Goal: Navigation & Orientation: Find specific page/section

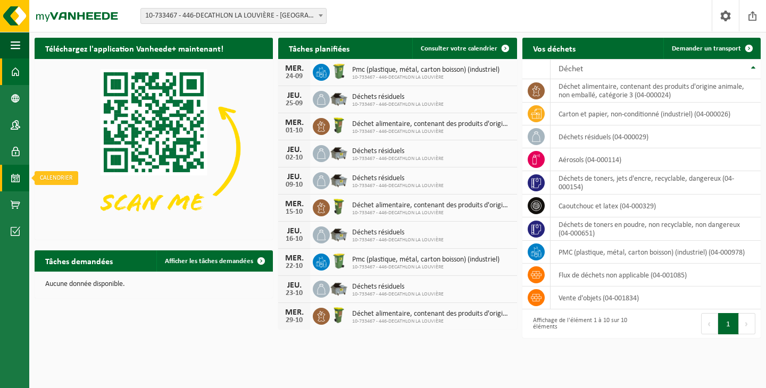
click at [11, 179] on span at bounding box center [16, 178] width 10 height 27
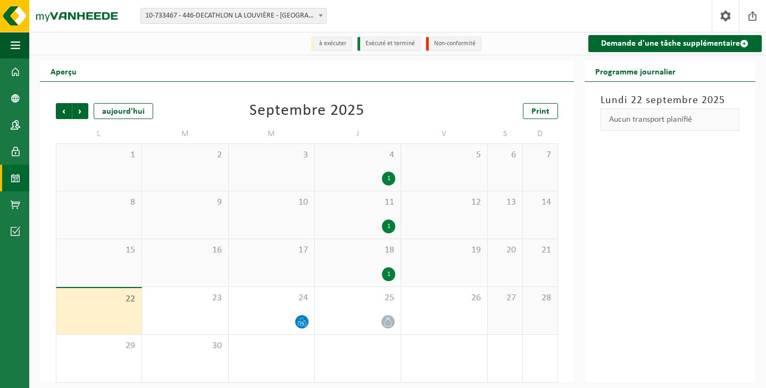
scroll to position [5, 0]
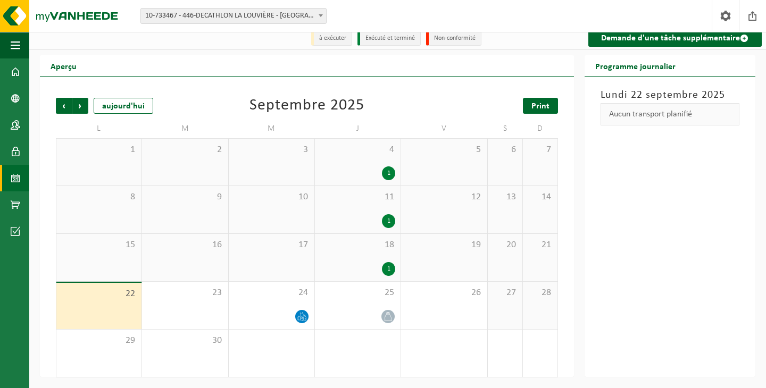
click at [553, 109] on link "Print" at bounding box center [540, 106] width 35 height 16
click at [77, 106] on span "Suivant" at bounding box center [80, 106] width 16 height 16
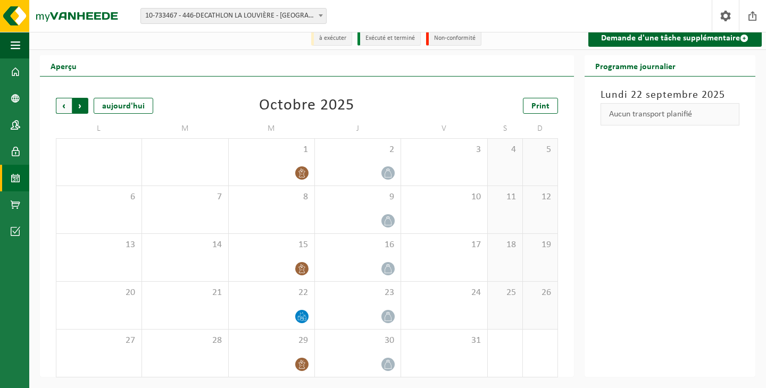
click at [66, 109] on span "Précédent" at bounding box center [64, 106] width 16 height 16
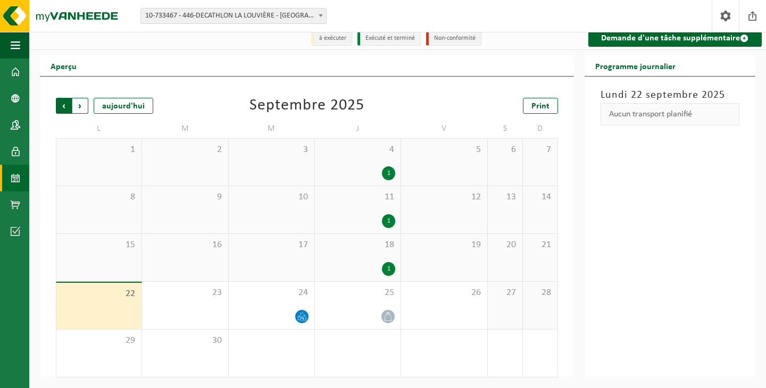
click at [83, 107] on span "Suivant" at bounding box center [80, 106] width 16 height 16
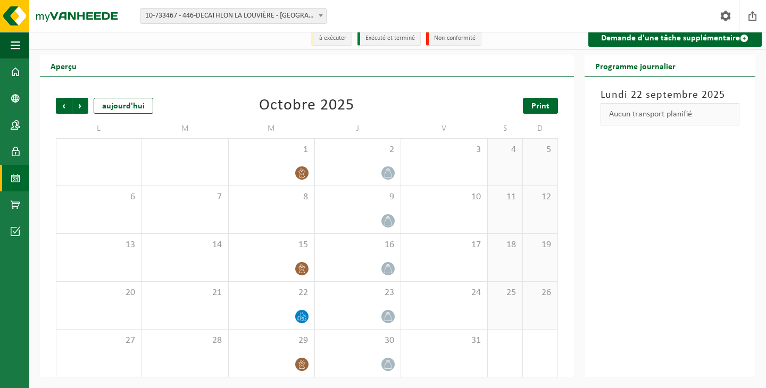
click at [555, 101] on link "Print" at bounding box center [540, 106] width 35 height 16
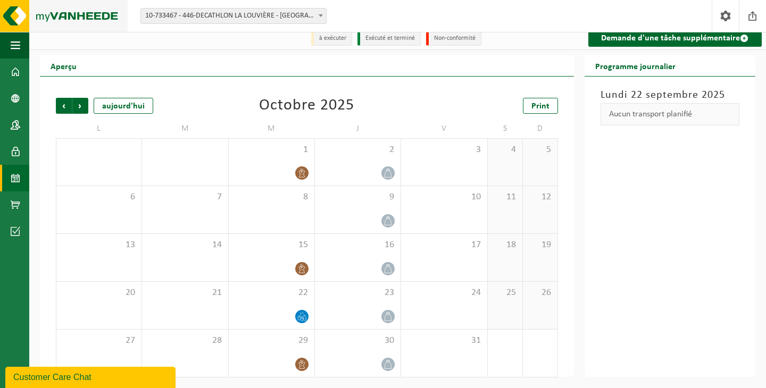
click at [11, 10] on img at bounding box center [64, 16] width 128 height 32
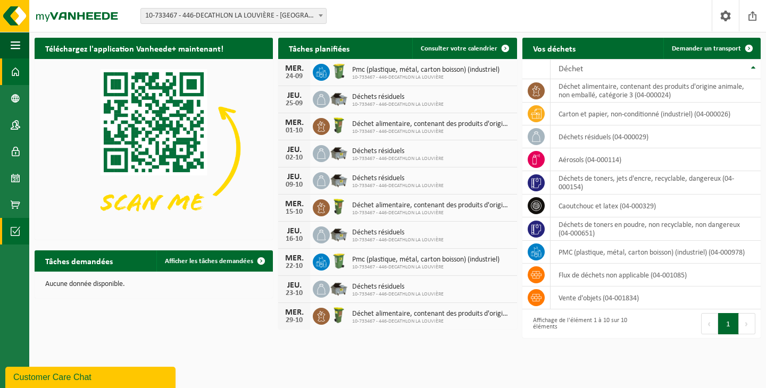
click at [19, 223] on span at bounding box center [16, 231] width 10 height 27
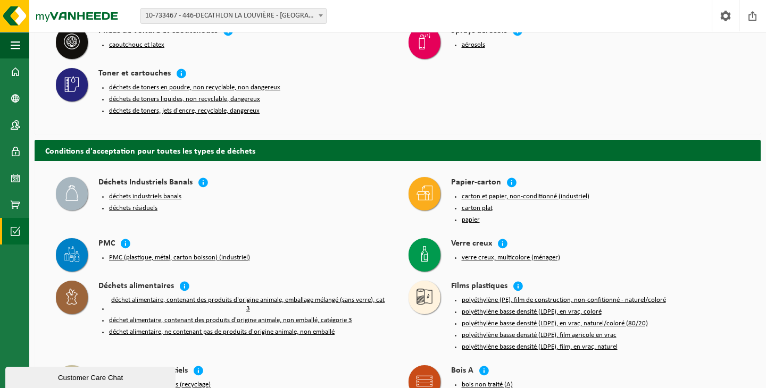
scroll to position [143, 0]
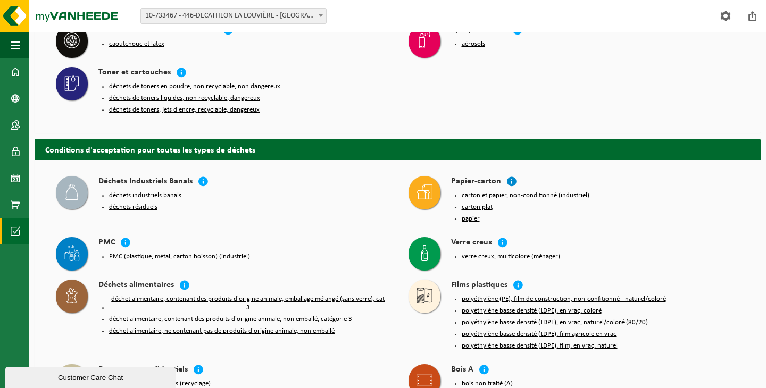
click at [511, 181] on icon at bounding box center [511, 181] width 11 height 11
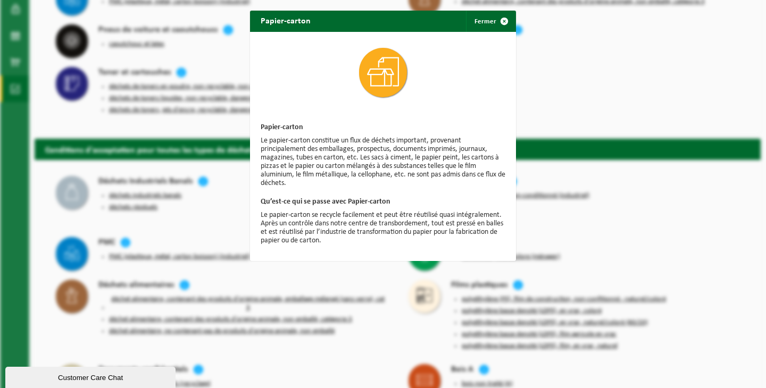
click at [630, 182] on div "Papier-carton Fermer Papier-carton Le papier-carton constitue un flux de déchet…" at bounding box center [383, 194] width 766 height 388
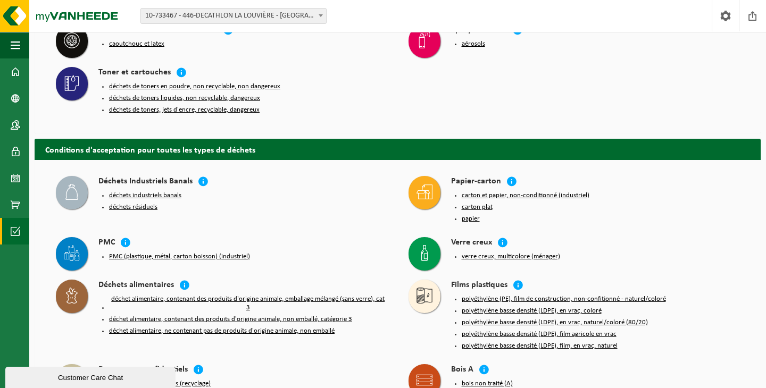
click at [430, 196] on icon at bounding box center [425, 192] width 16 height 16
click at [493, 195] on button "carton et papier, non-conditionné (industriel)" at bounding box center [526, 196] width 128 height 9
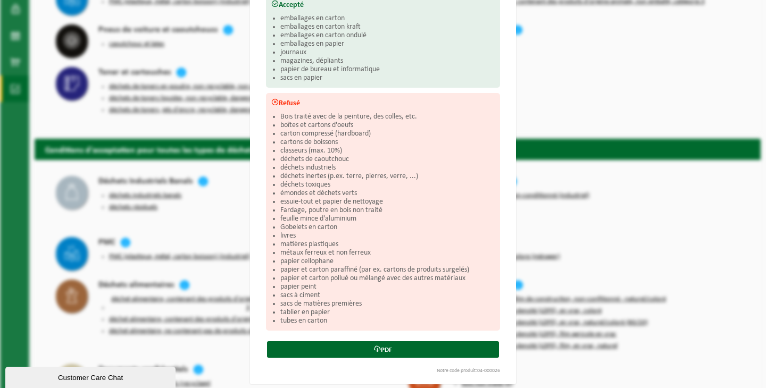
scroll to position [153, 0]
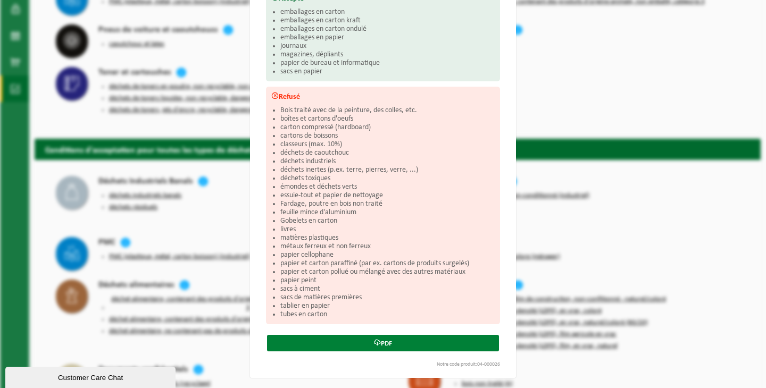
click at [404, 338] on link "PDF" at bounding box center [383, 343] width 232 height 16
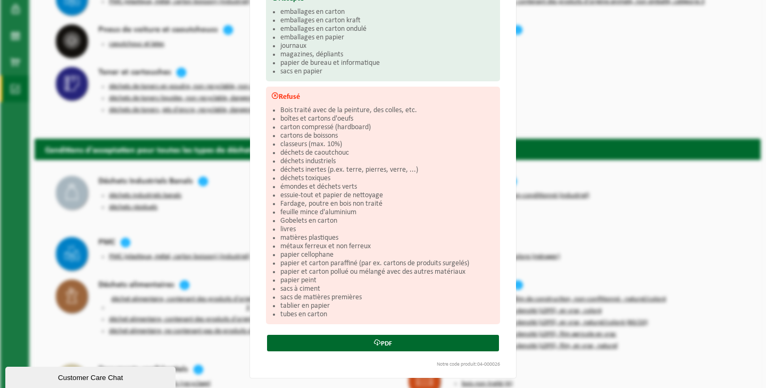
click at [669, 202] on div "Carton et papier, non-conditionné (industriel) Fermer Conditions d'acceptation …" at bounding box center [383, 194] width 766 height 388
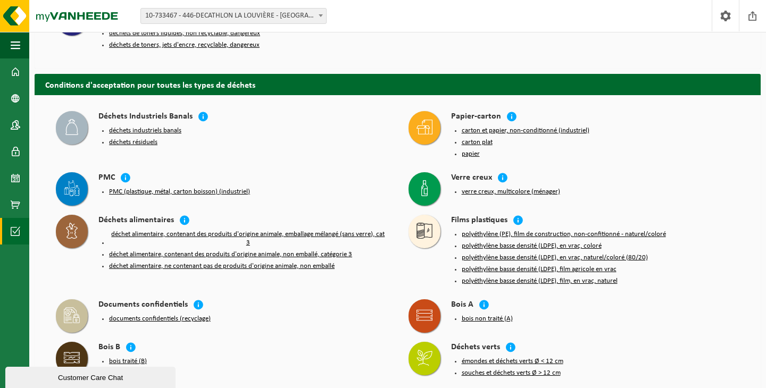
scroll to position [210, 0]
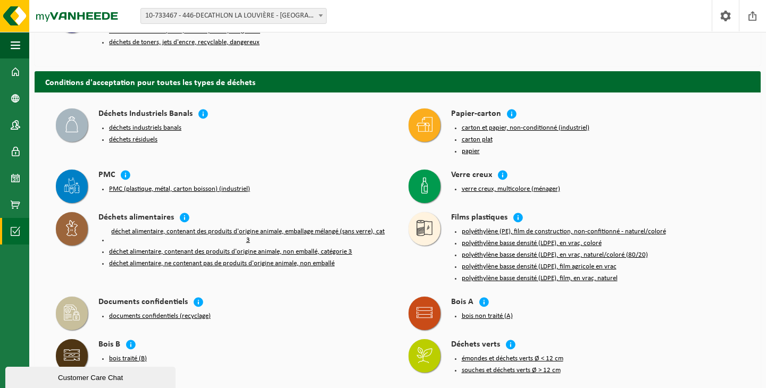
click at [118, 128] on button "déchets industriels banals" at bounding box center [145, 128] width 72 height 9
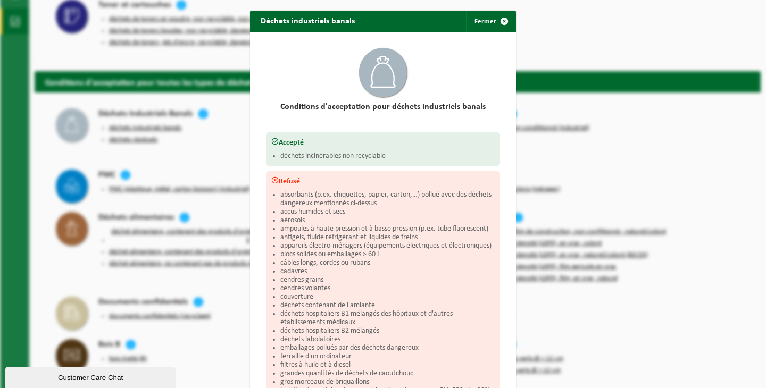
click at [203, 152] on div "Déchets industriels banals Fermer Conditions d'acceptation pour déchets industr…" at bounding box center [383, 194] width 766 height 388
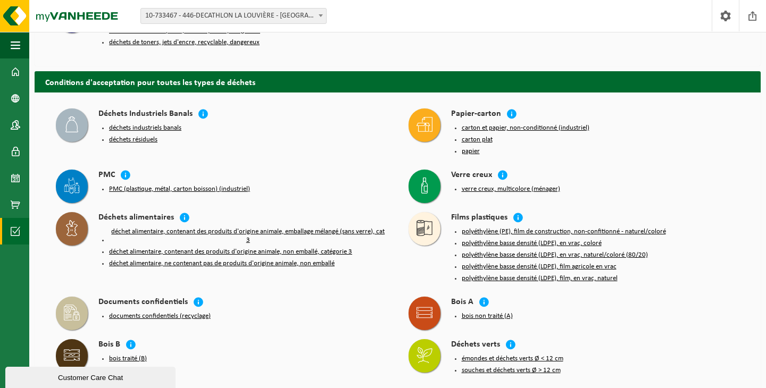
click at [147, 143] on button "déchets résiduels" at bounding box center [133, 140] width 48 height 9
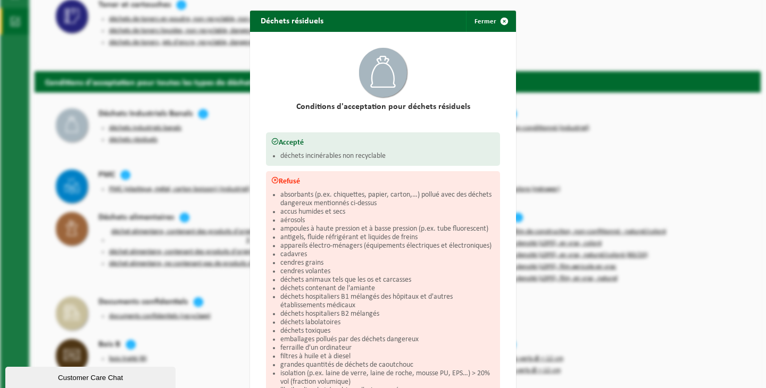
click at [212, 153] on div "Déchets résiduels Fermer Conditions d'acceptation pour déchets résiduels Accept…" at bounding box center [383, 194] width 766 height 388
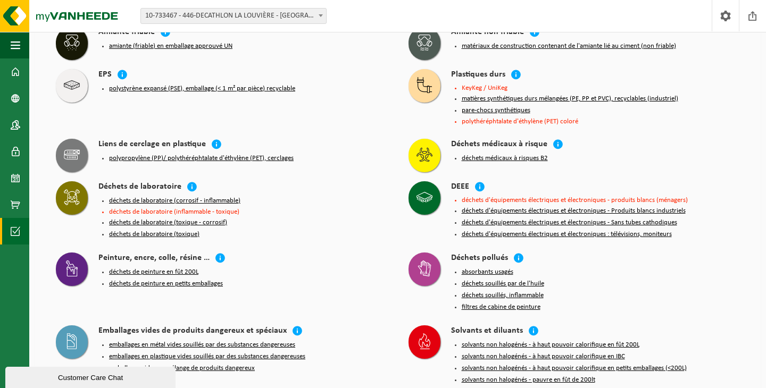
scroll to position [771, 0]
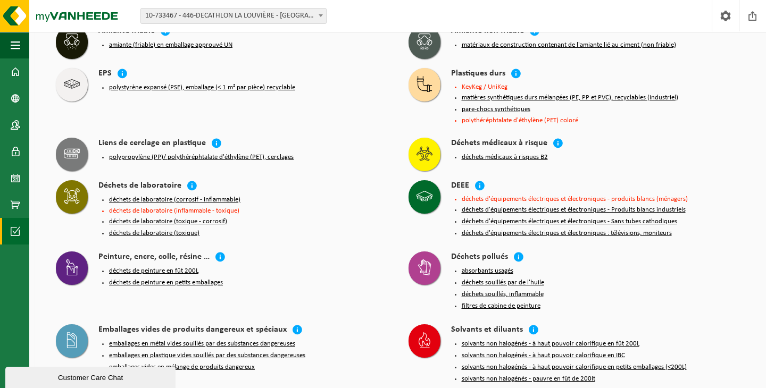
click at [136, 161] on button "polypropylène (PP)/ polythéréphtalate d'éthylène (PET), cerclages" at bounding box center [201, 157] width 185 height 9
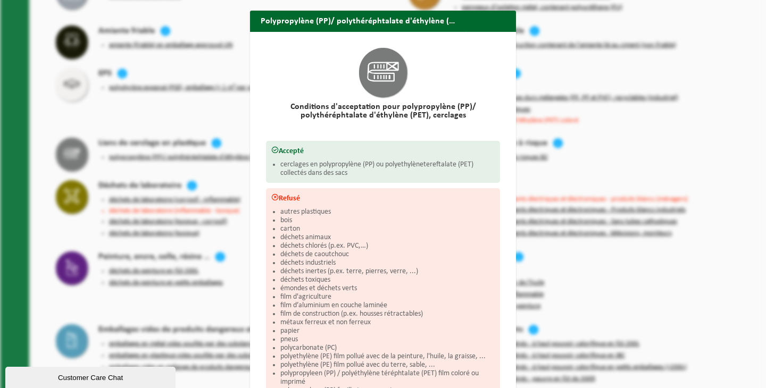
scroll to position [140, 0]
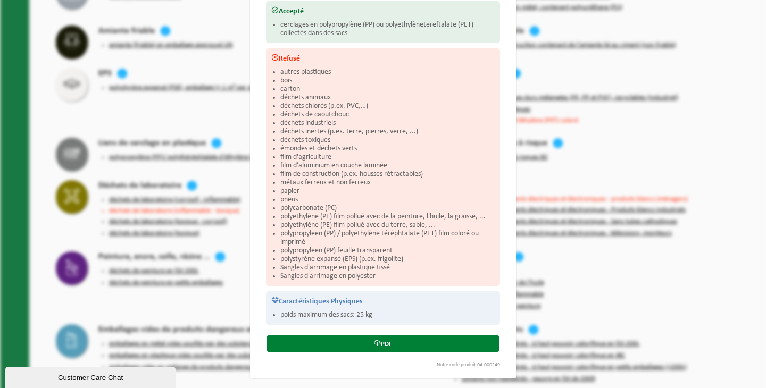
click at [410, 338] on link "PDF" at bounding box center [383, 344] width 232 height 16
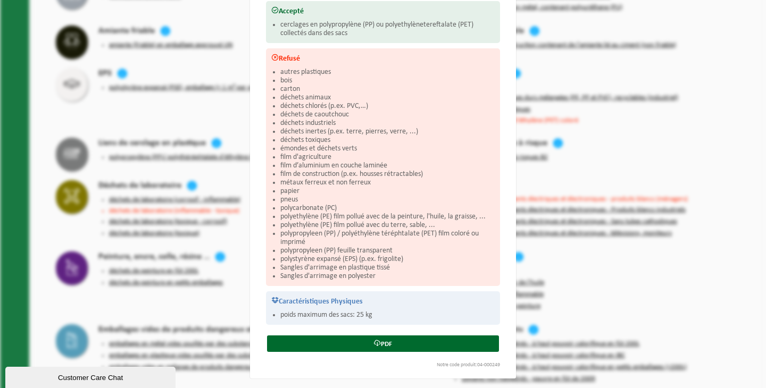
click at [243, 270] on div "Polypropylène (PP)/ polythéréphtalate d'éthylène (PET), cerclages Fermer Condit…" at bounding box center [383, 194] width 766 height 388
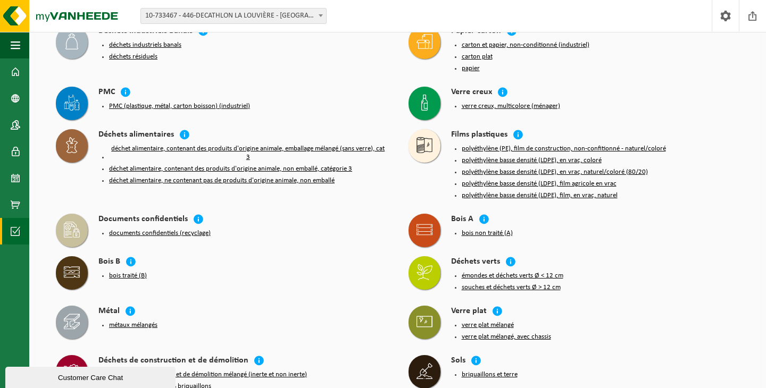
scroll to position [295, 0]
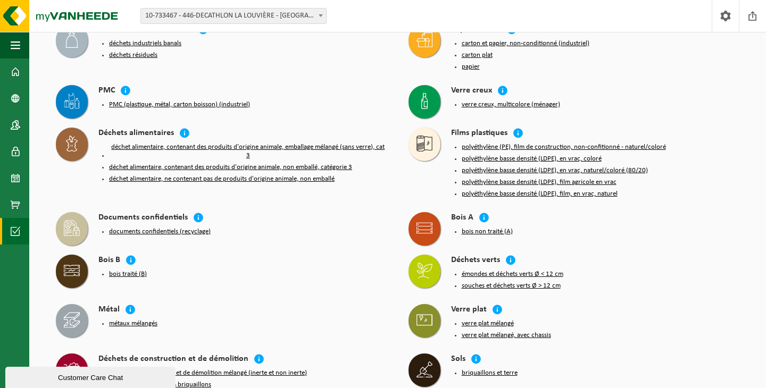
click at [478, 148] on button "polyéthylène (PE), film de construction, non-confitionné - naturel/coloré" at bounding box center [564, 147] width 204 height 9
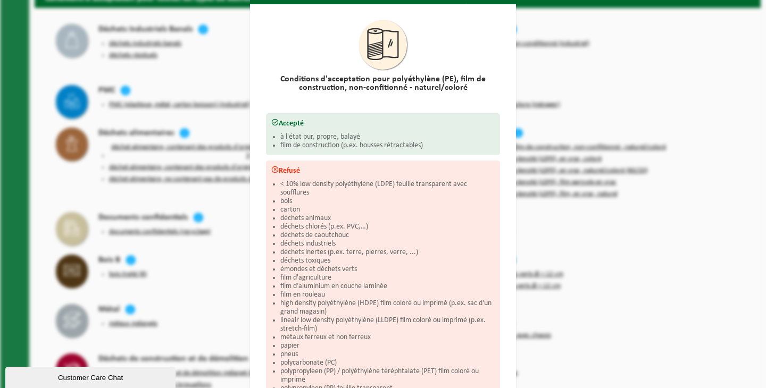
scroll to position [110, 0]
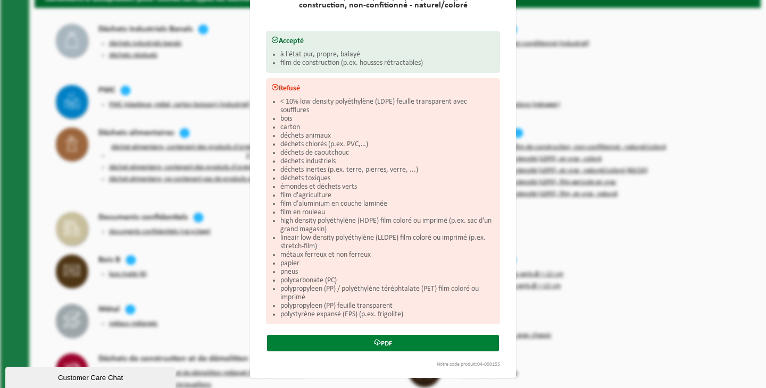
click at [398, 344] on link "PDF" at bounding box center [383, 343] width 232 height 16
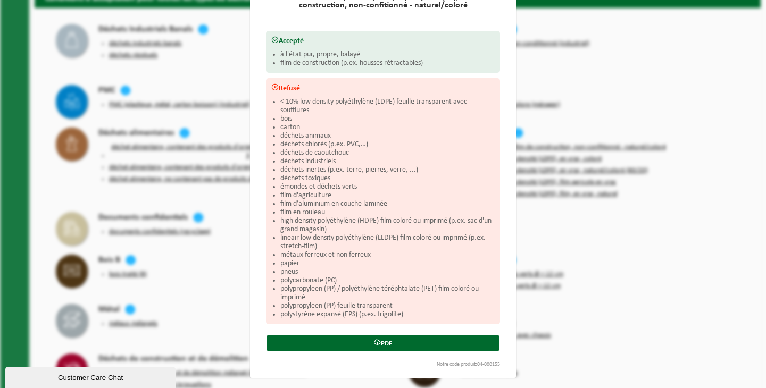
click at [687, 291] on div "Polyéthylène (PE), film de construction, non-confitionné - naturel/coloré Ferme…" at bounding box center [383, 194] width 766 height 388
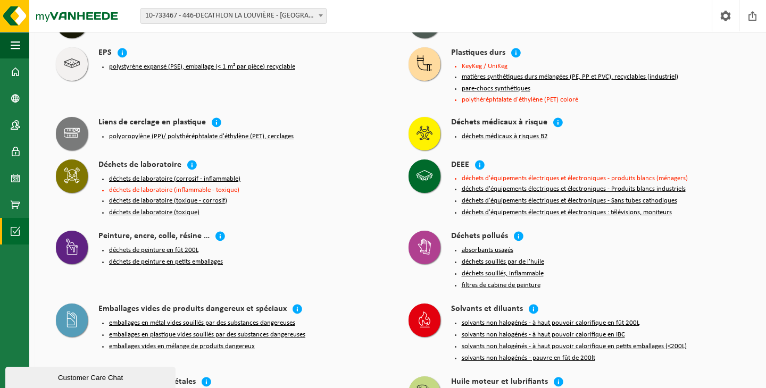
scroll to position [793, 0]
click at [214, 127] on icon at bounding box center [216, 121] width 11 height 11
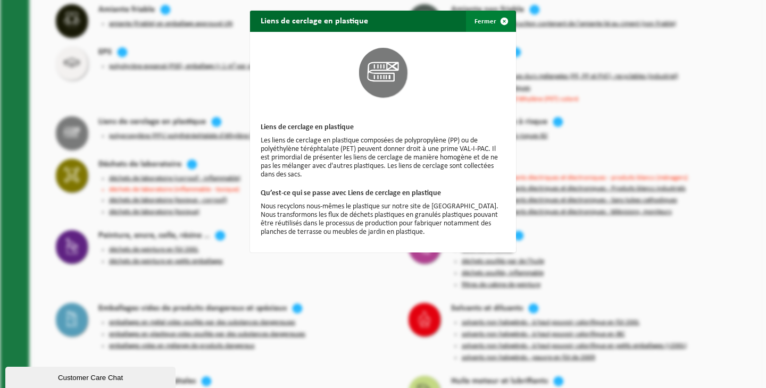
click at [506, 22] on span "button" at bounding box center [504, 21] width 21 height 21
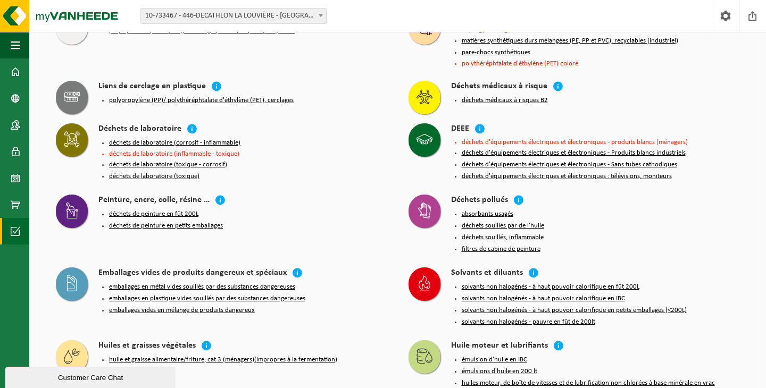
scroll to position [0, 0]
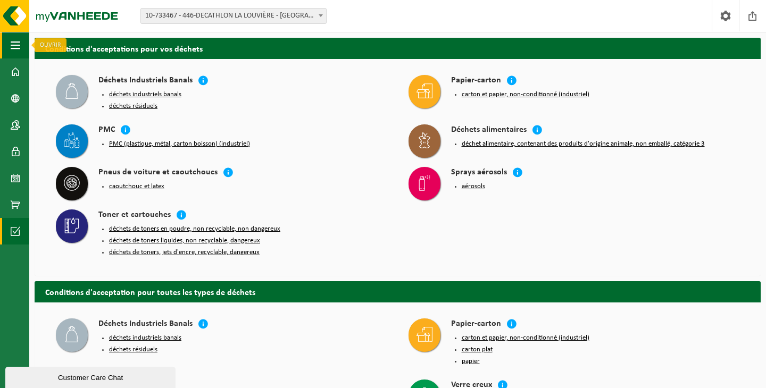
click at [18, 44] on span "button" at bounding box center [16, 45] width 10 height 27
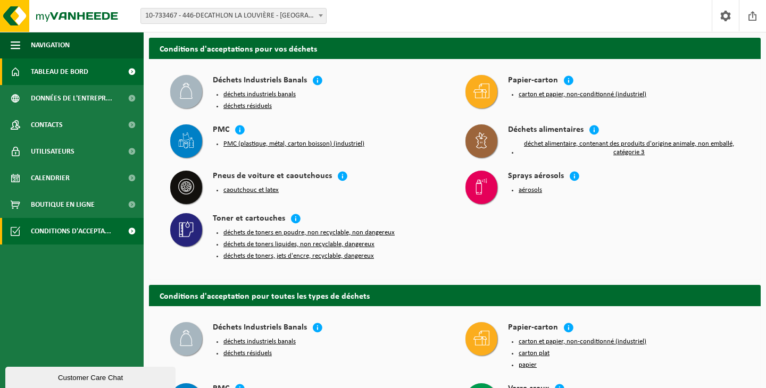
click at [54, 71] on span "Tableau de bord" at bounding box center [59, 72] width 57 height 27
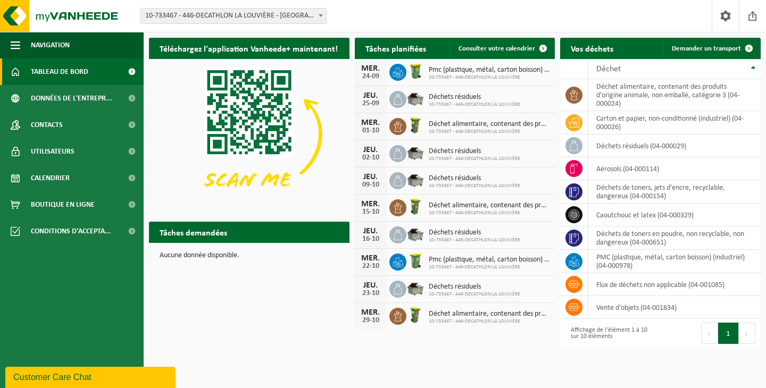
click at [247, 142] on img at bounding box center [249, 134] width 201 height 151
click at [188, 234] on h2 "Tâches demandées" at bounding box center [193, 232] width 89 height 21
click at [242, 289] on div "Téléchargez l'application Vanheede+ maintenant! Cachez Tâches planifiées Consul…" at bounding box center [454, 192] width 617 height 321
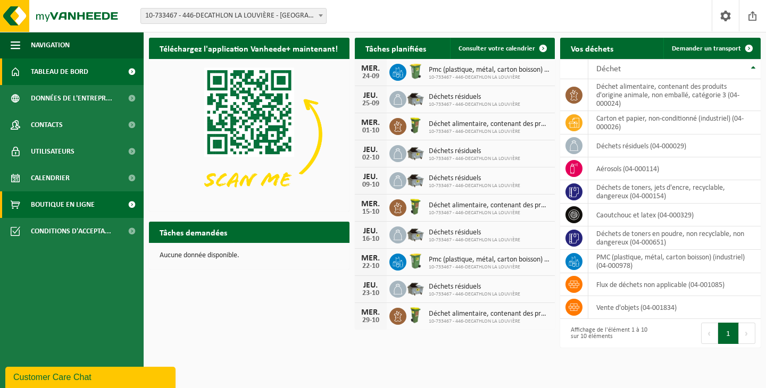
click at [43, 197] on span "Boutique en ligne" at bounding box center [63, 205] width 64 height 27
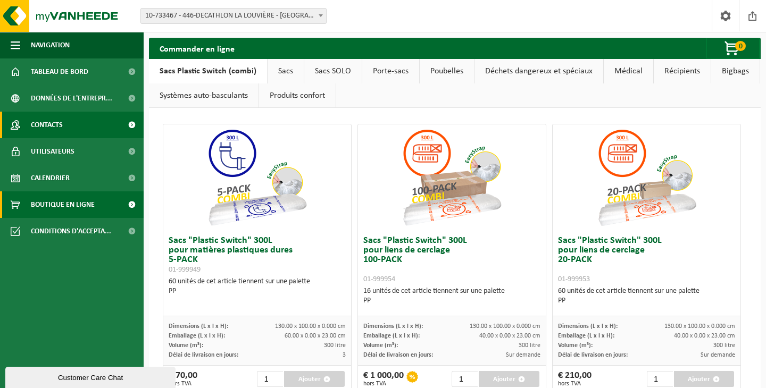
click at [47, 116] on span "Contacts" at bounding box center [47, 125] width 32 height 27
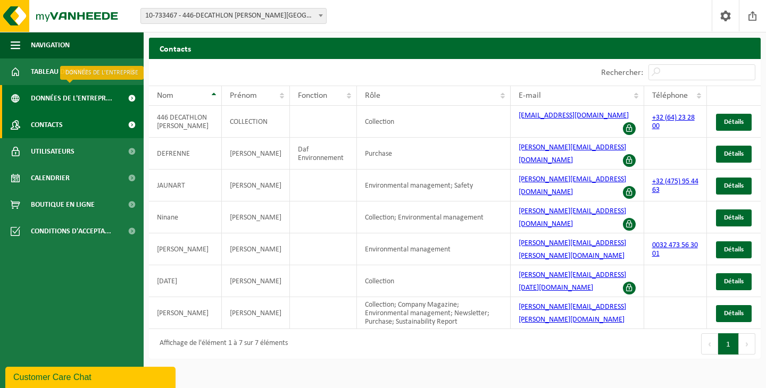
click at [50, 97] on span "Données de l'entrepr..." at bounding box center [71, 98] width 81 height 27
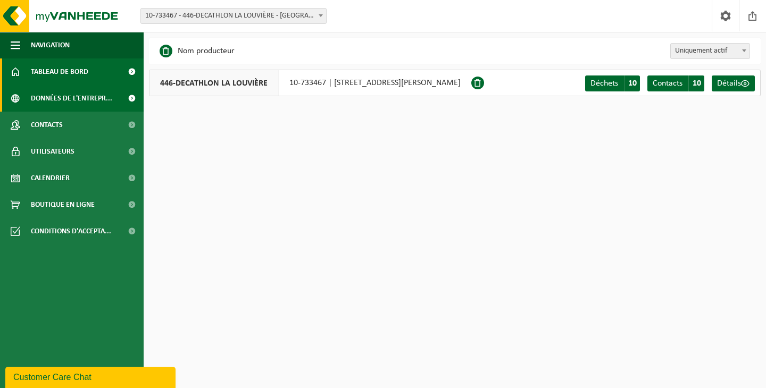
click at [43, 70] on span "Tableau de bord" at bounding box center [59, 72] width 57 height 27
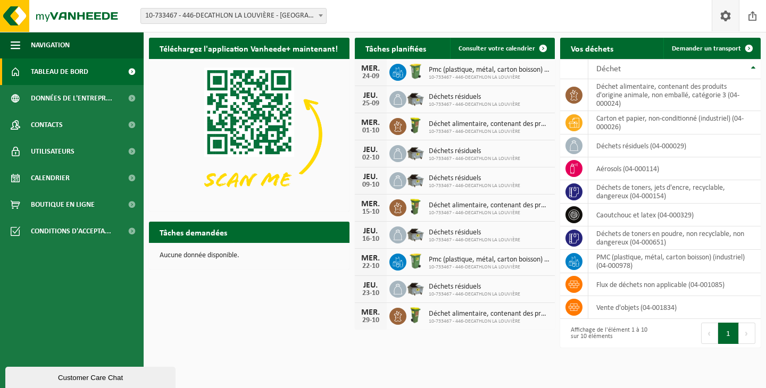
click at [724, 14] on span at bounding box center [726, 15] width 16 height 31
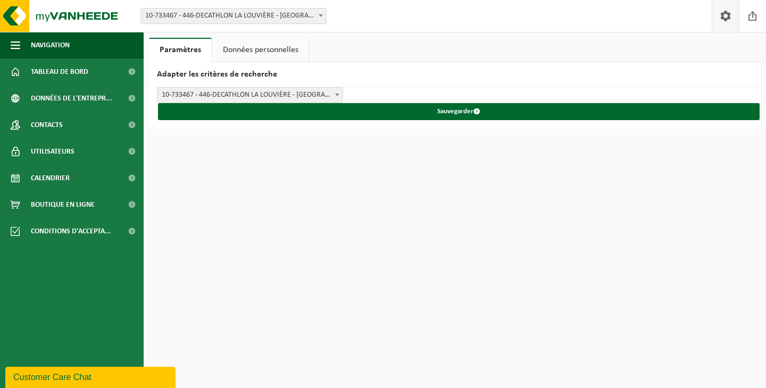
click at [293, 50] on link "Données personnelles" at bounding box center [260, 50] width 97 height 24
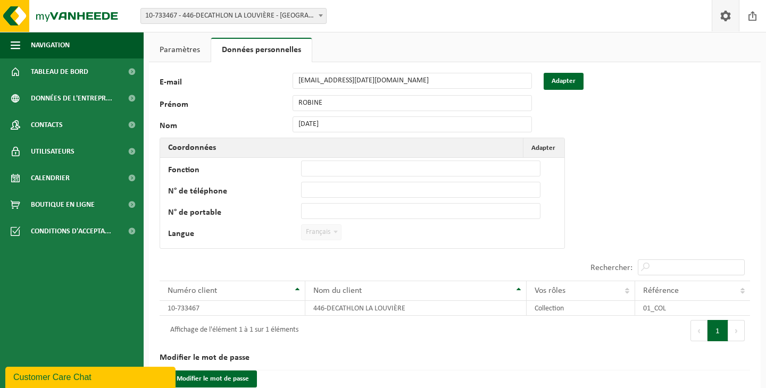
click at [181, 45] on link "Paramètres" at bounding box center [180, 50] width 62 height 24
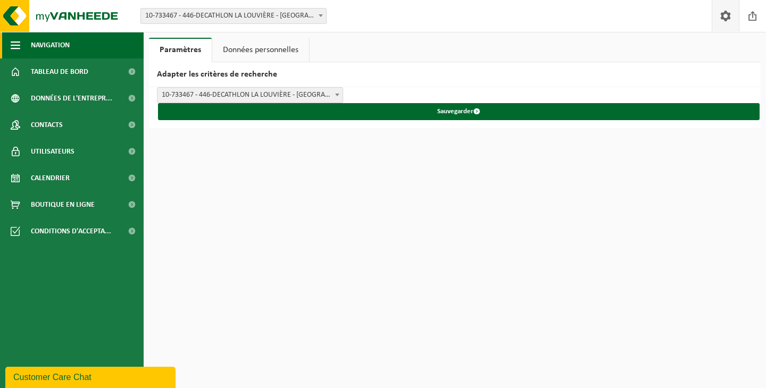
click at [28, 44] on button "Navigation" at bounding box center [72, 45] width 144 height 27
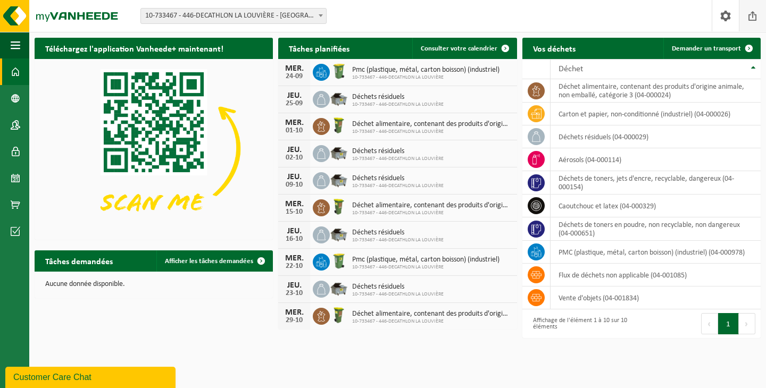
click at [760, 20] on span at bounding box center [753, 15] width 16 height 31
click at [18, 123] on span at bounding box center [16, 125] width 10 height 27
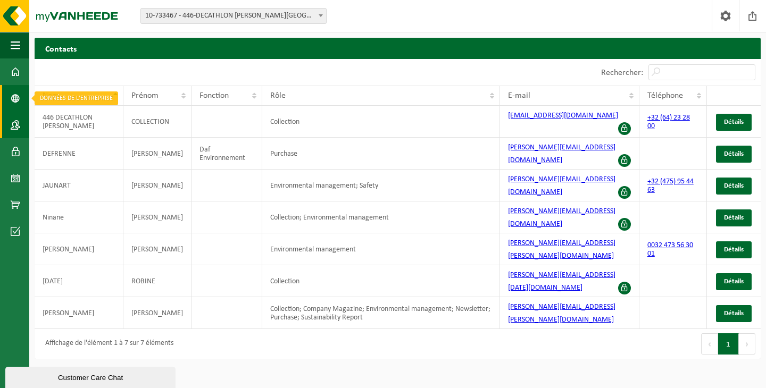
click at [16, 97] on span at bounding box center [16, 98] width 10 height 27
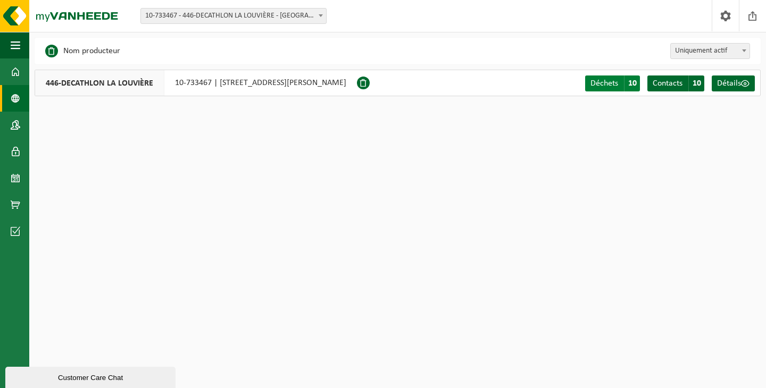
click at [628, 85] on span "10" at bounding box center [632, 84] width 16 height 16
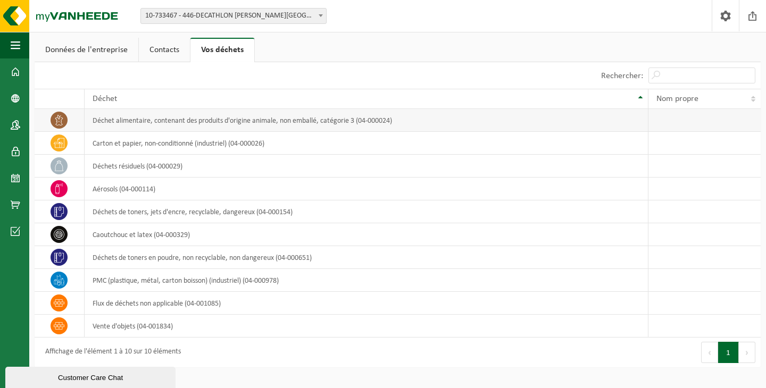
click at [58, 129] on td at bounding box center [60, 120] width 50 height 23
click at [60, 164] on icon at bounding box center [59, 166] width 11 height 11
click at [60, 195] on span at bounding box center [59, 188] width 17 height 17
